Goal: Task Accomplishment & Management: Use online tool/utility

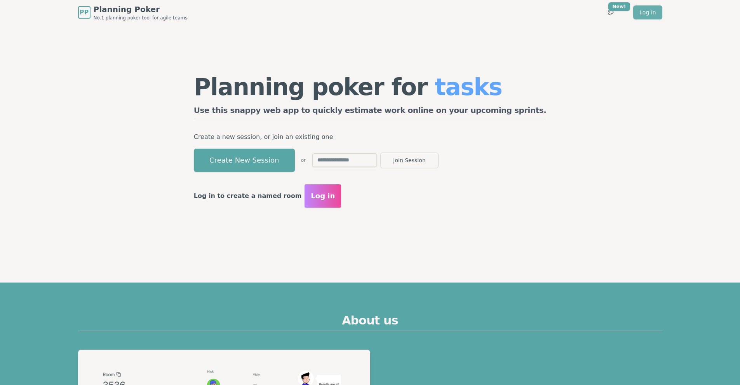
click at [651, 10] on link "Log in" at bounding box center [647, 12] width 29 height 14
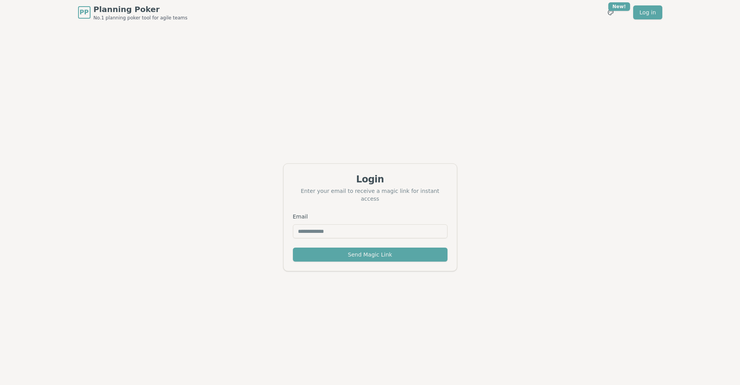
click at [363, 232] on input "Email" at bounding box center [370, 232] width 155 height 14
click at [433, 186] on div "Login" at bounding box center [370, 179] width 155 height 12
click at [86, 9] on span "PP" at bounding box center [83, 13] width 11 height 12
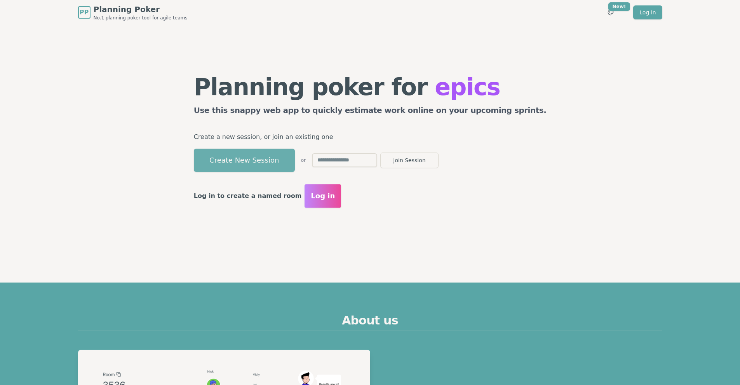
click at [277, 157] on button "Create New Session" at bounding box center [244, 160] width 101 height 23
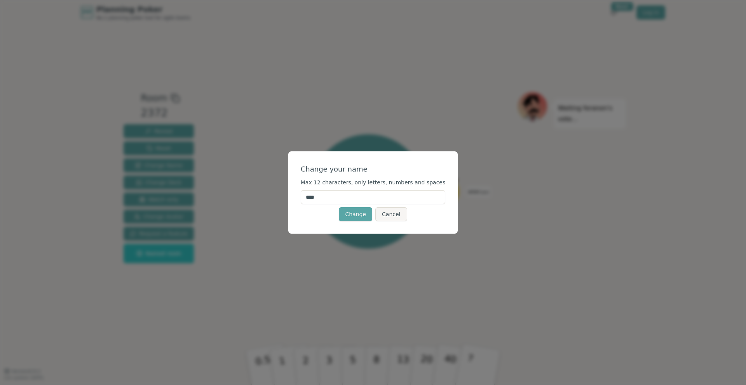
drag, startPoint x: 336, startPoint y: 196, endPoint x: 301, endPoint y: 197, distance: 35.0
click at [301, 197] on div "Change your name Max 12 characters, only letters, numbers and spaces **** Chang…" at bounding box center [373, 193] width 170 height 82
type input "*******"
click at [354, 213] on button "Change" at bounding box center [355, 215] width 33 height 14
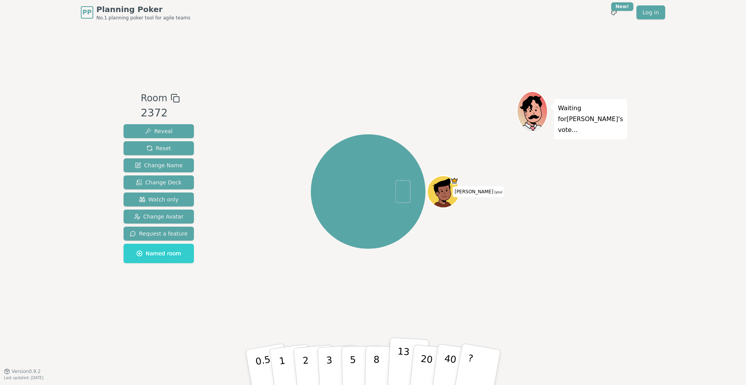
click at [401, 360] on p "13" at bounding box center [403, 367] width 14 height 43
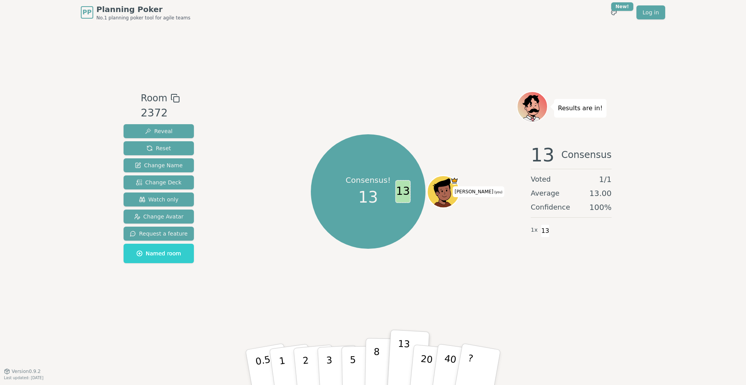
click at [376, 371] on p "8" at bounding box center [376, 368] width 7 height 42
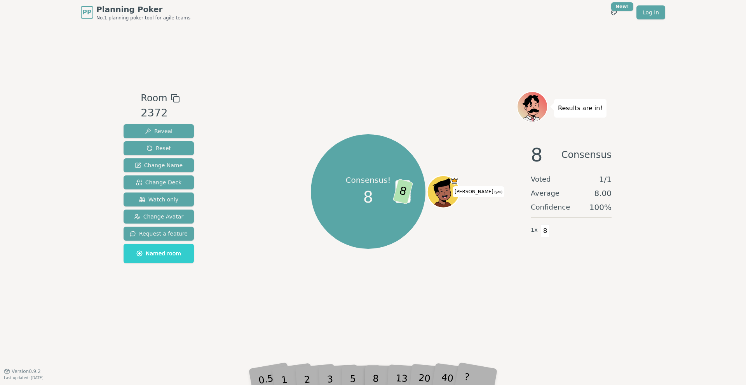
click at [410, 377] on div "13" at bounding box center [408, 368] width 25 height 28
click at [399, 373] on div "13" at bounding box center [408, 368] width 25 height 28
click at [409, 302] on div "Consensus! 8 13 8 [PERSON_NAME] (you)" at bounding box center [368, 198] width 297 height 214
click at [400, 191] on span "13" at bounding box center [402, 191] width 15 height 23
click at [420, 195] on span "8" at bounding box center [418, 192] width 21 height 26
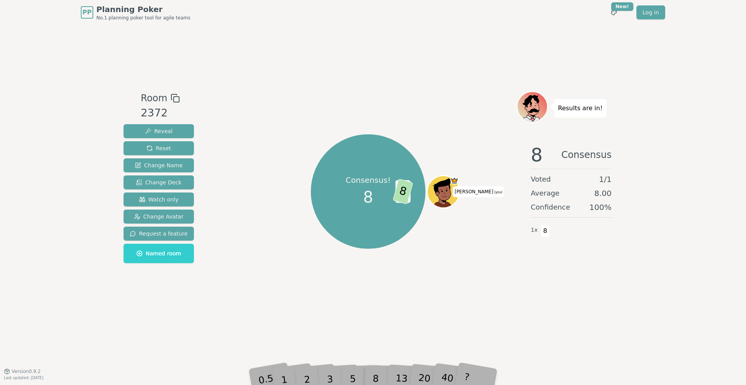
click at [440, 377] on div "20" at bounding box center [432, 367] width 26 height 29
click at [386, 378] on div "8" at bounding box center [385, 368] width 24 height 28
drag, startPoint x: 350, startPoint y: 384, endPoint x: 357, endPoint y: 304, distance: 80.0
click at [348, 383] on div "PP Planning Poker No.1 planning poker tool for agile teams Toggle theme New! Lo…" at bounding box center [373, 192] width 746 height 385
click at [405, 192] on span "13" at bounding box center [402, 191] width 15 height 23
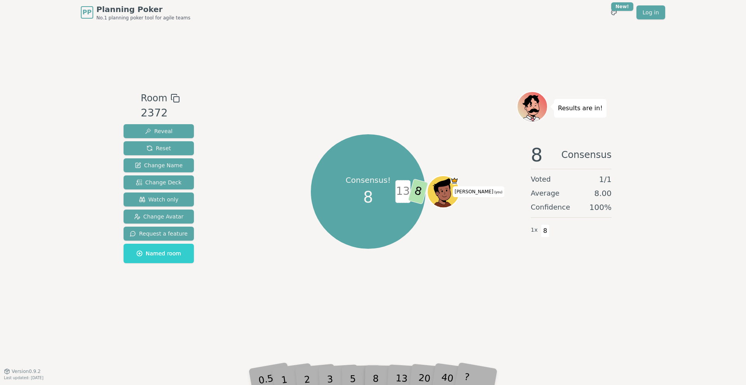
click at [402, 191] on span "13" at bounding box center [402, 191] width 15 height 23
drag, startPoint x: 419, startPoint y: 196, endPoint x: 372, endPoint y: 194, distance: 46.7
click at [419, 196] on span "8" at bounding box center [418, 192] width 21 height 26
click at [356, 195] on div "Consensus! 8" at bounding box center [368, 192] width 58 height 58
click at [154, 150] on span "Reset" at bounding box center [158, 149] width 24 height 8
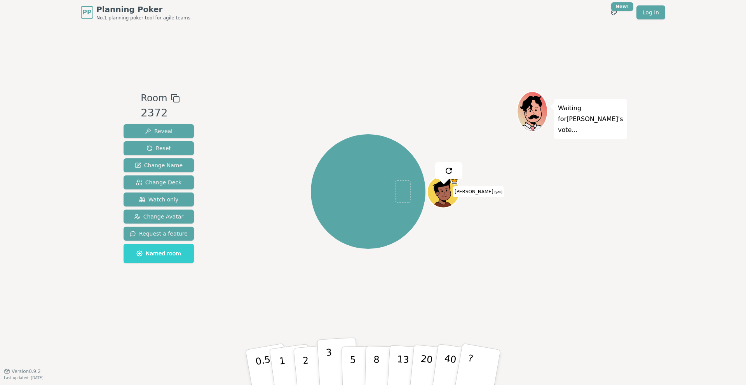
click at [331, 373] on p "3" at bounding box center [330, 368] width 9 height 42
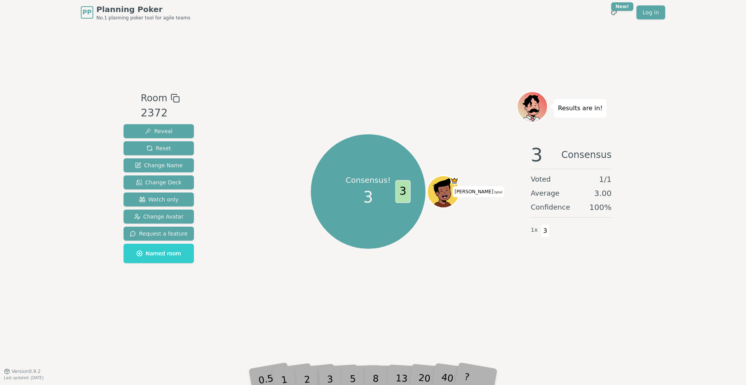
click at [378, 378] on div "8" at bounding box center [385, 368] width 24 height 28
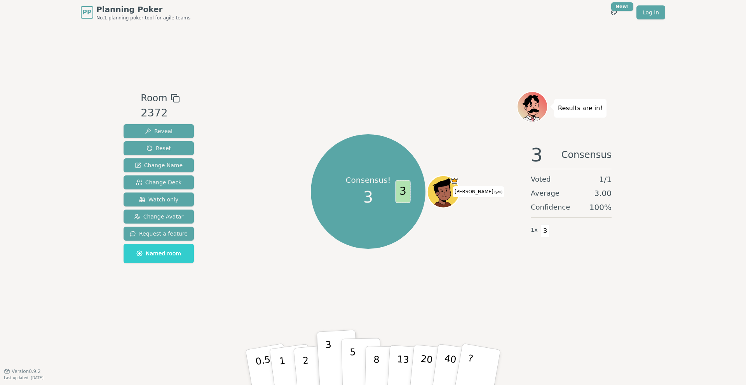
click at [361, 367] on button "5" at bounding box center [362, 367] width 40 height 59
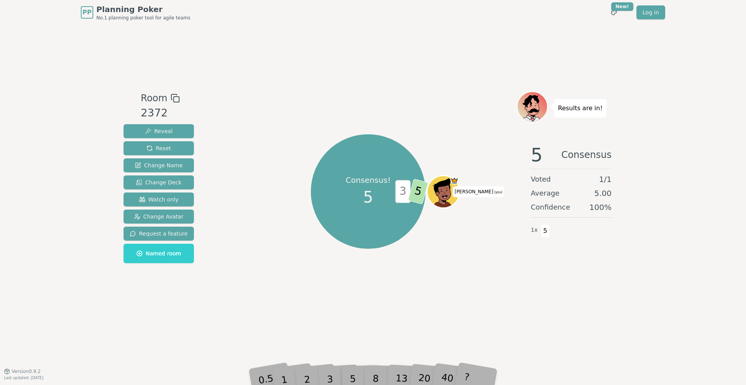
drag, startPoint x: 403, startPoint y: 190, endPoint x: 413, endPoint y: 194, distance: 11.0
click at [404, 190] on span "3" at bounding box center [402, 191] width 15 height 23
click at [415, 195] on span "5" at bounding box center [418, 192] width 21 height 26
click at [164, 128] on span "Reveal" at bounding box center [159, 131] width 28 height 8
click at [167, 131] on span "Reveal" at bounding box center [159, 131] width 28 height 8
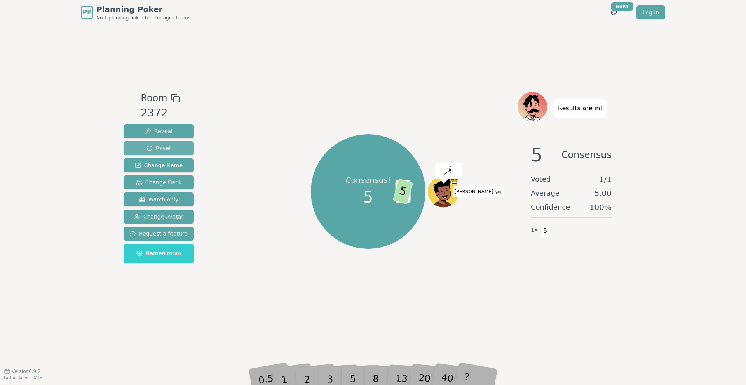
click at [173, 148] on button "Reset" at bounding box center [159, 148] width 70 height 14
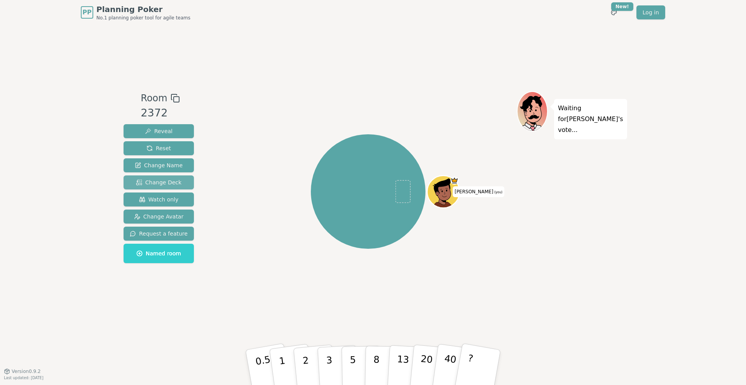
click at [168, 184] on span "Change Deck" at bounding box center [158, 183] width 45 height 8
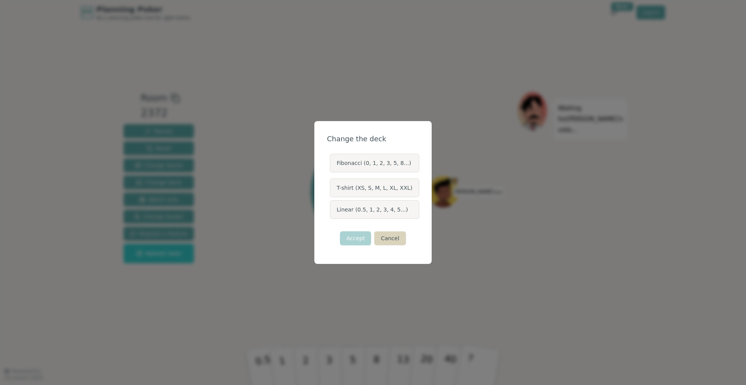
click at [387, 236] on button "Cancel" at bounding box center [389, 239] width 31 height 14
